Goal: Book appointment/travel/reservation

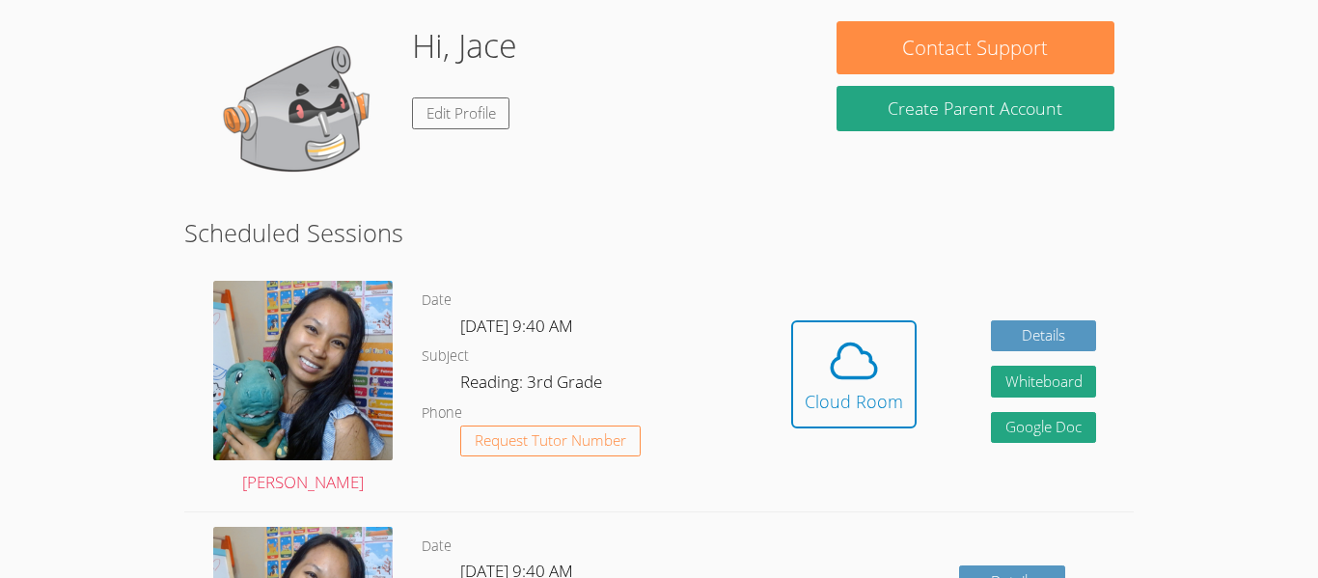
scroll to position [193, 0]
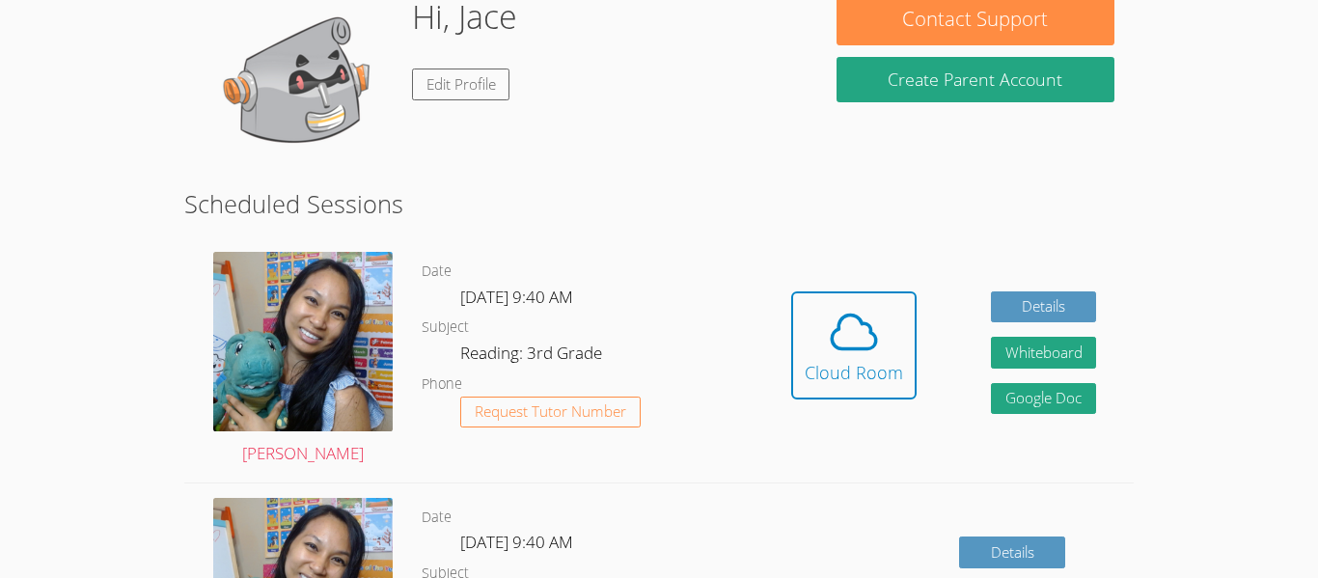
click at [263, 424] on img at bounding box center [303, 342] width 180 height 180
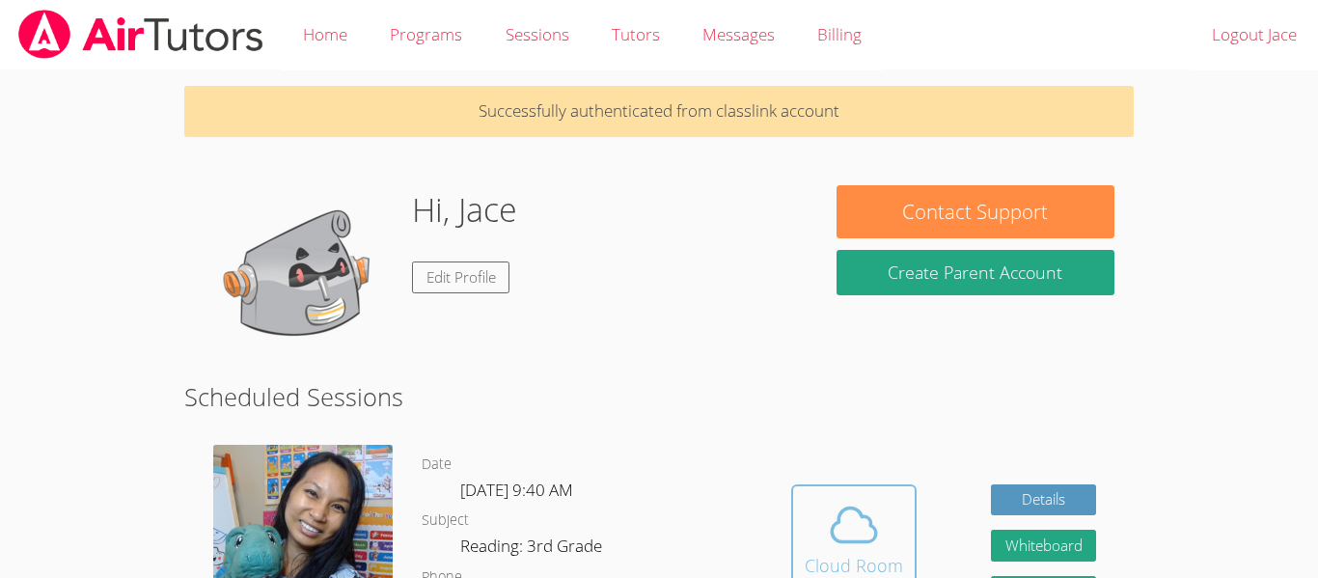
click at [812, 498] on span at bounding box center [854, 525] width 98 height 54
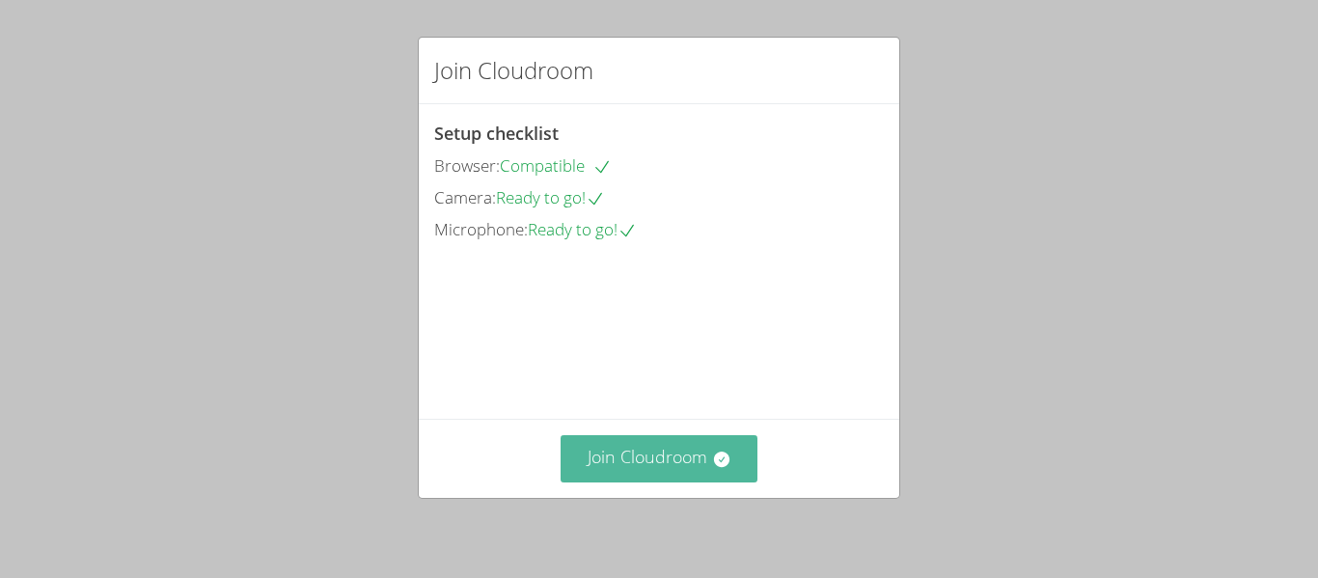
click at [653, 468] on button "Join Cloudroom" at bounding box center [660, 458] width 198 height 47
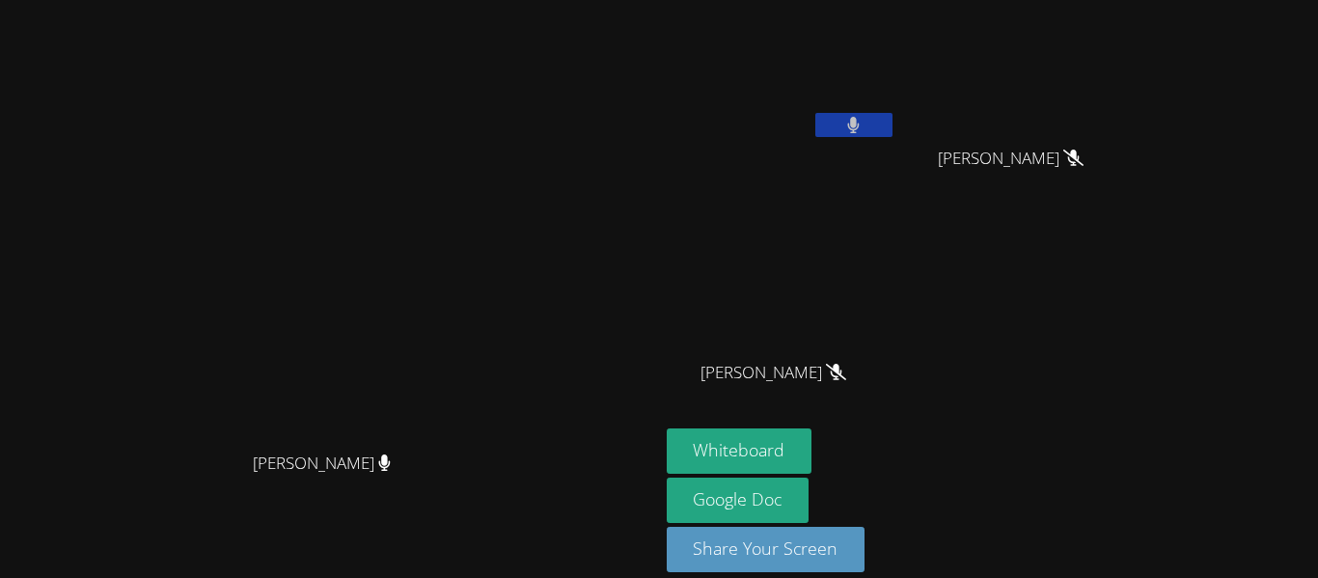
click at [846, 371] on icon at bounding box center [836, 372] width 20 height 16
click at [846, 367] on icon at bounding box center [836, 372] width 20 height 16
click at [846, 366] on icon at bounding box center [836, 372] width 20 height 16
click at [846, 375] on icon at bounding box center [836, 372] width 20 height 16
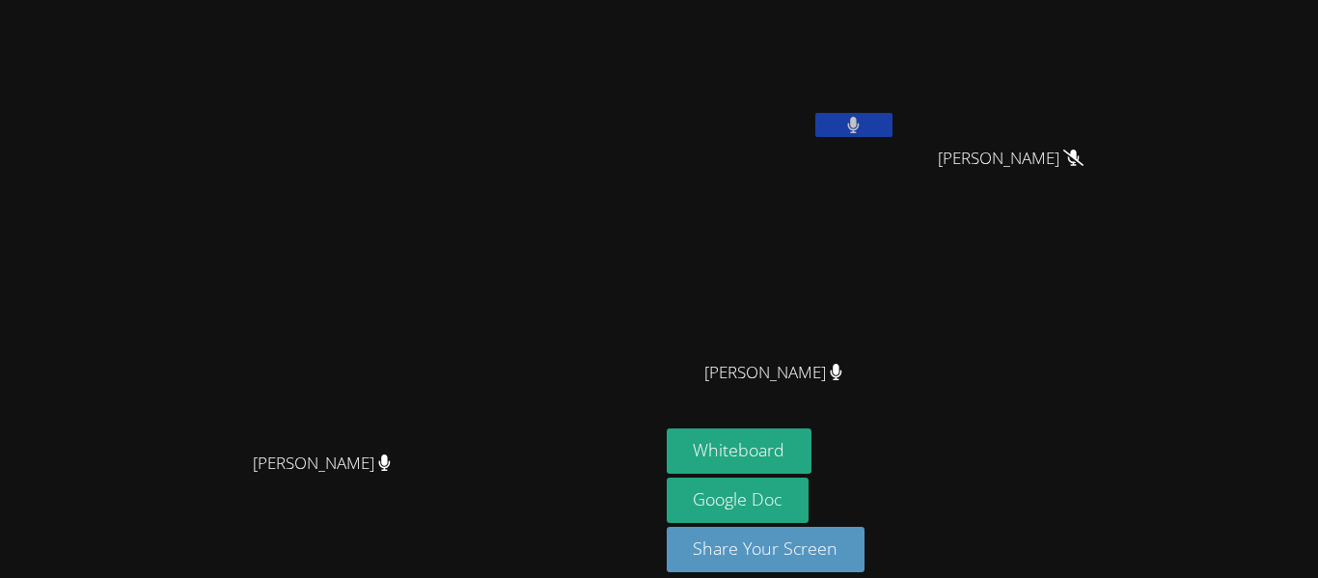
click at [843, 366] on icon at bounding box center [837, 372] width 12 height 16
click at [860, 127] on icon at bounding box center [854, 125] width 12 height 16
click at [893, 137] on div at bounding box center [853, 127] width 77 height 29
click at [864, 130] on icon at bounding box center [853, 125] width 20 height 16
click at [893, 119] on button at bounding box center [853, 125] width 77 height 24
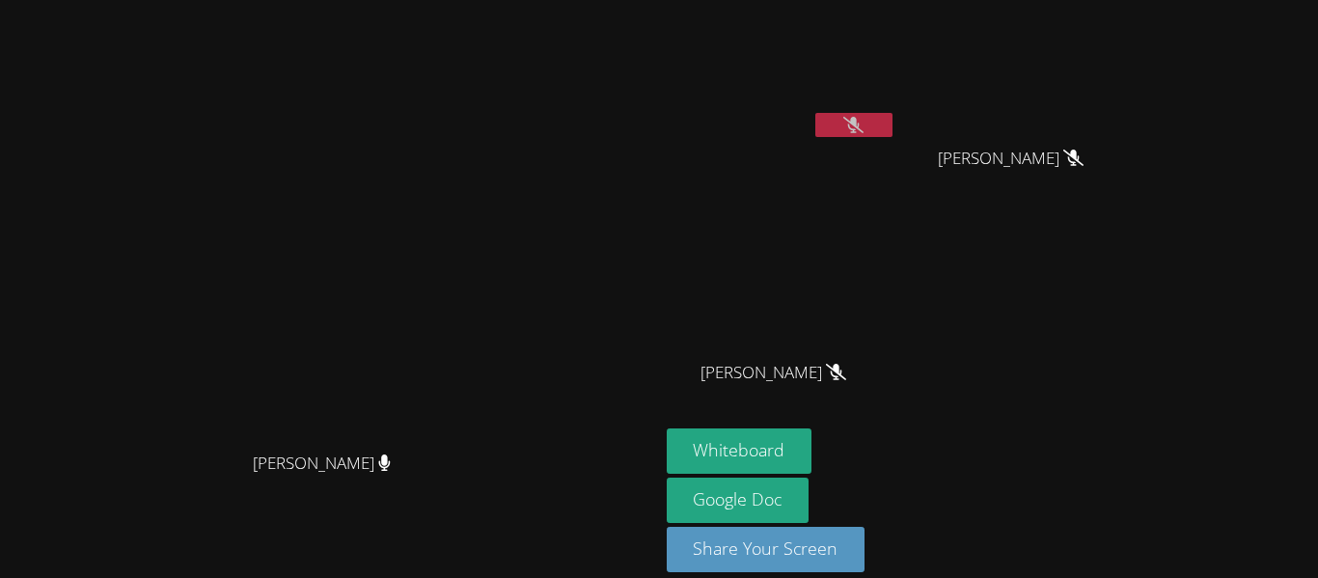
click at [893, 128] on button at bounding box center [853, 125] width 77 height 24
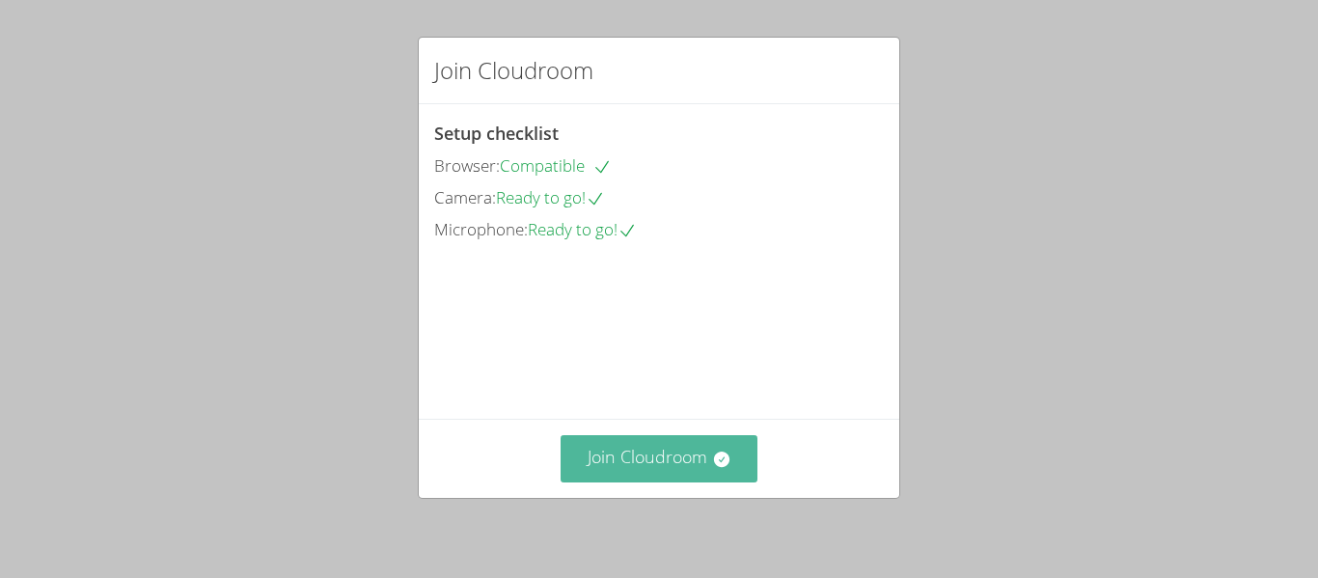
click at [683, 470] on button "Join Cloudroom" at bounding box center [660, 458] width 198 height 47
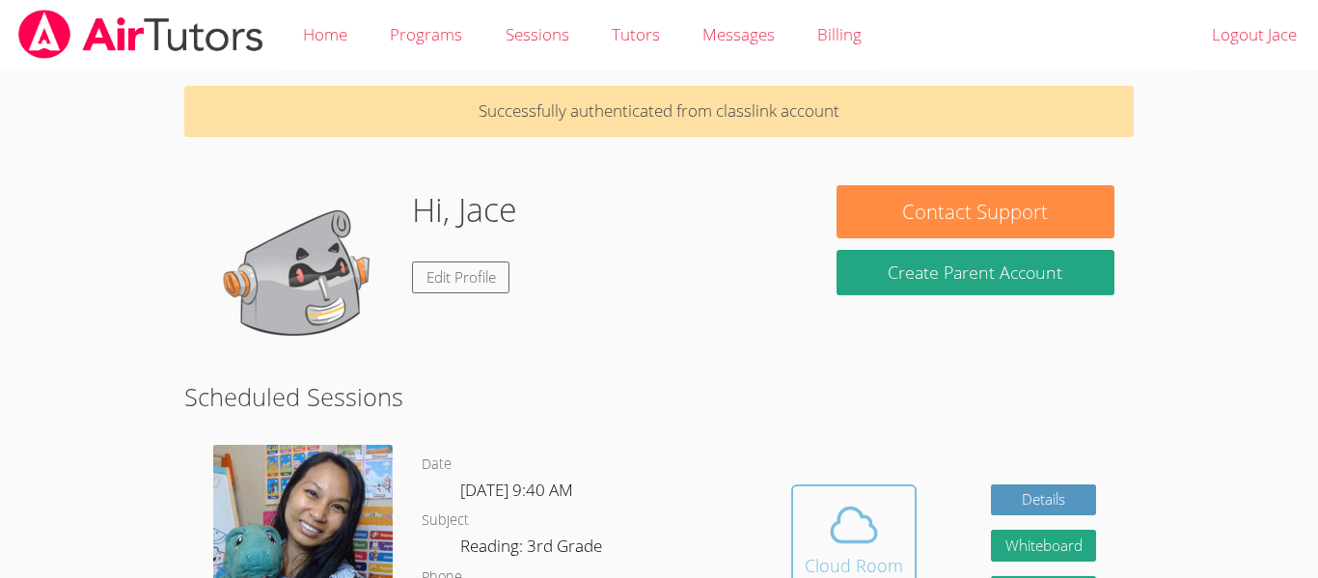
click at [814, 532] on span at bounding box center [854, 525] width 98 height 54
click at [819, 525] on span at bounding box center [854, 525] width 98 height 54
